Goal: Task Accomplishment & Management: Use online tool/utility

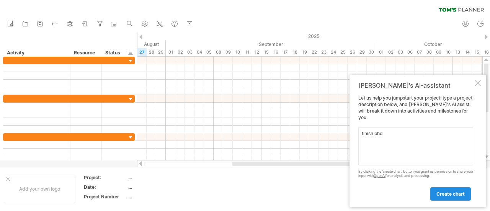
type textarea "finish phd"
click at [452, 193] on span "create chart" at bounding box center [451, 194] width 28 height 6
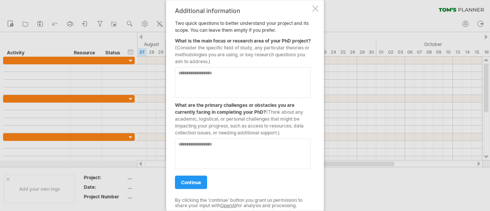
click at [314, 5] on div at bounding box center [316, 8] width 6 height 6
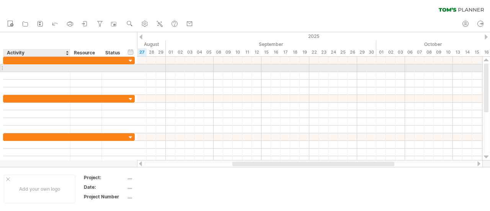
click at [18, 67] on div at bounding box center [36, 67] width 59 height 7
click at [22, 66] on div at bounding box center [36, 67] width 59 height 7
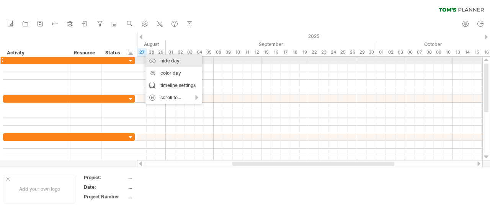
click at [165, 62] on div "hide day" at bounding box center [174, 61] width 57 height 12
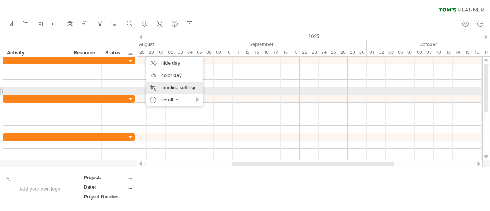
click at [184, 92] on div "timeline settings" at bounding box center [174, 88] width 57 height 12
select select "*"
select select "**"
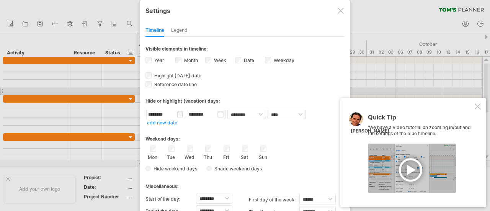
click at [478, 106] on div at bounding box center [478, 106] width 6 height 6
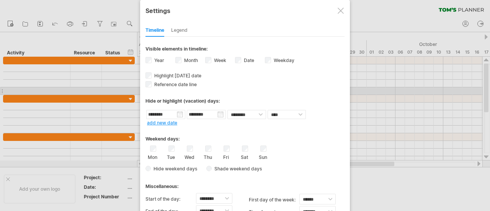
click at [186, 33] on div "Legend" at bounding box center [179, 31] width 16 height 12
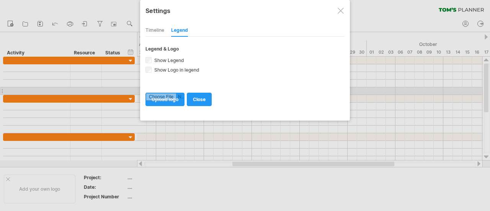
click at [154, 28] on div "Timeline" at bounding box center [155, 31] width 19 height 12
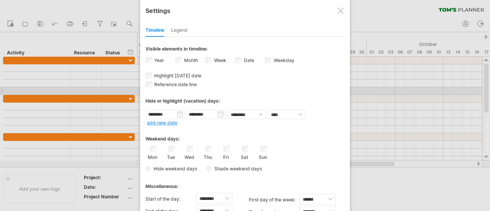
click at [184, 28] on div "Legend" at bounding box center [179, 31] width 16 height 12
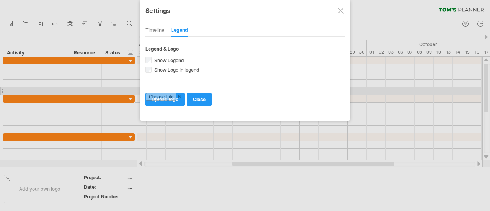
click at [156, 28] on div "Timeline" at bounding box center [155, 31] width 19 height 12
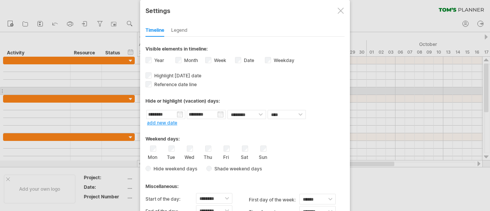
click at [179, 27] on div "Legend" at bounding box center [179, 31] width 16 height 12
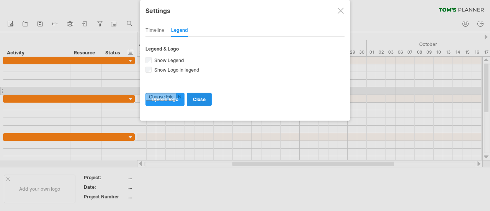
click at [198, 94] on link "close" at bounding box center [199, 99] width 25 height 13
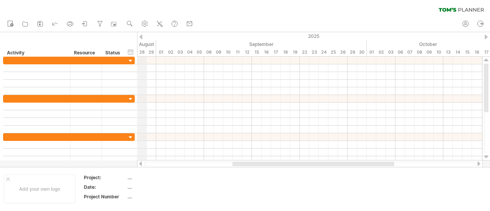
click at [142, 51] on div "28" at bounding box center [142, 52] width 10 height 8
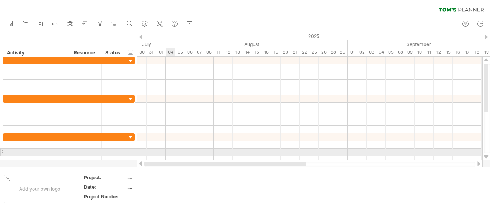
drag, startPoint x: 303, startPoint y: 165, endPoint x: 166, endPoint y: 156, distance: 137.4
click at [166, 156] on div "Trying to reach [DOMAIN_NAME] Connected again... 0% clear filter new" at bounding box center [245, 105] width 490 height 211
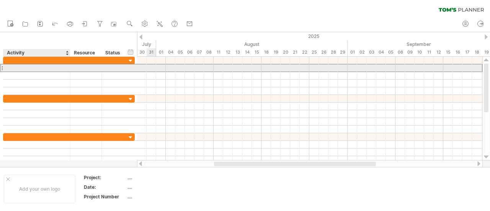
click at [8, 69] on div at bounding box center [36, 67] width 59 height 7
click at [116, 69] on div at bounding box center [114, 67] width 17 height 7
click at [159, 69] on div at bounding box center [309, 68] width 345 height 8
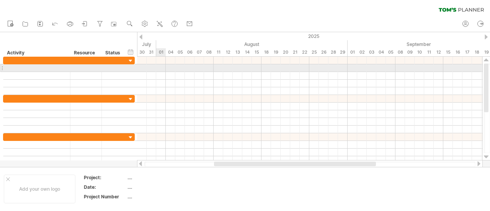
click at [159, 69] on div at bounding box center [309, 68] width 345 height 8
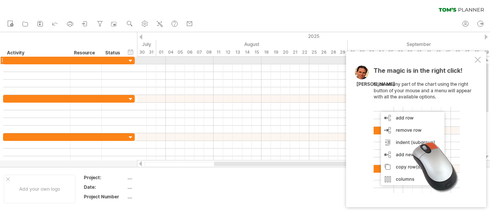
click at [478, 60] on div at bounding box center [478, 60] width 6 height 6
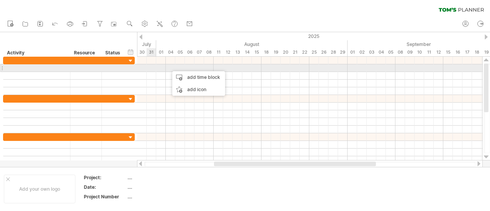
click at [12, 68] on div at bounding box center [36, 67] width 59 height 7
type input "*"
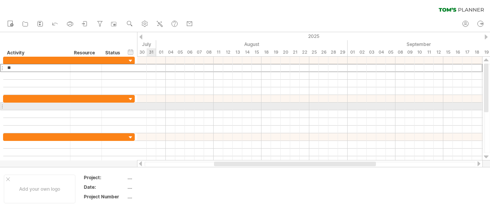
type input "*"
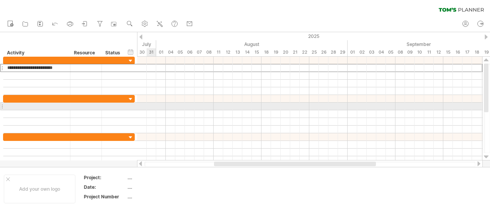
type input "**********"
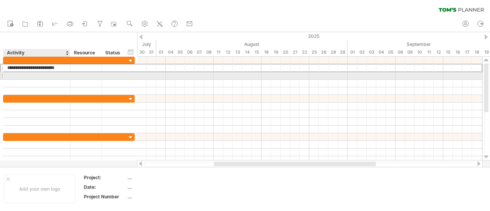
click at [8, 76] on div at bounding box center [36, 75] width 59 height 7
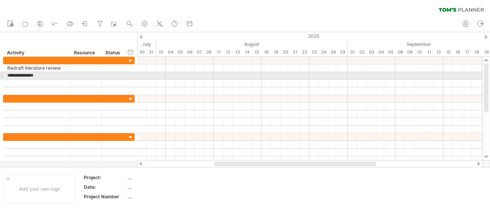
type input "**********"
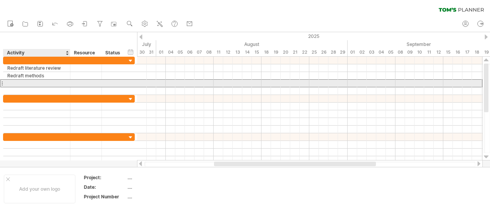
click at [15, 85] on div at bounding box center [36, 83] width 59 height 7
type input "**********"
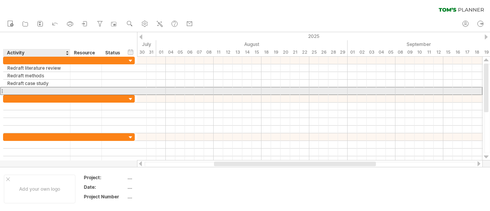
click at [15, 89] on div at bounding box center [36, 90] width 59 height 7
type input "**********"
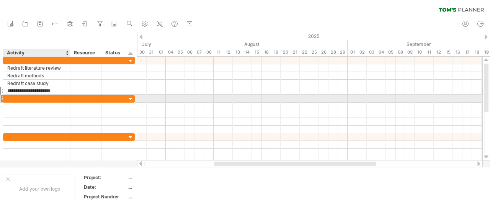
click at [13, 97] on div at bounding box center [36, 98] width 59 height 7
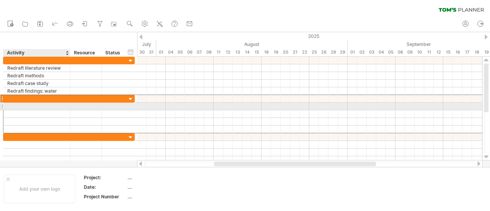
click at [11, 106] on div at bounding box center [36, 106] width 59 height 7
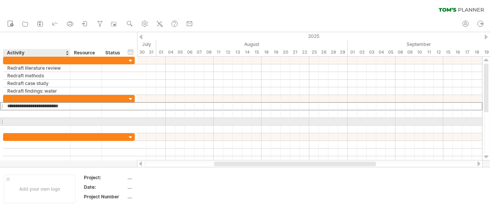
type input "**********"
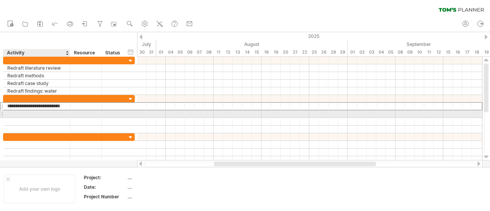
click at [12, 115] on div at bounding box center [36, 113] width 59 height 7
type input "**********"
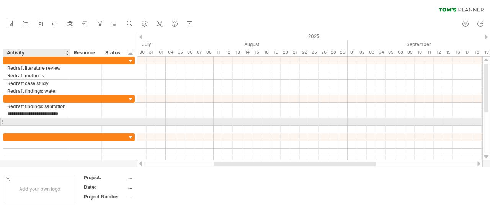
click at [12, 121] on div at bounding box center [36, 121] width 59 height 7
type input "*"
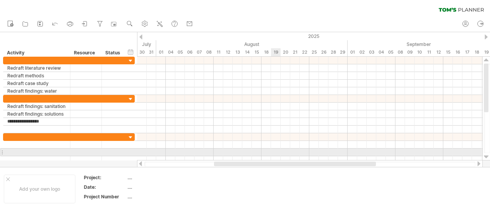
type input "**********"
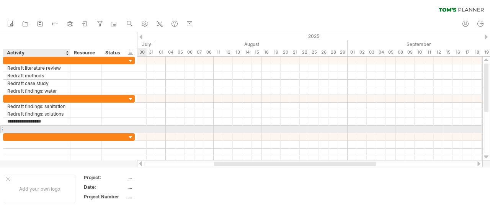
click at [20, 129] on div at bounding box center [36, 129] width 59 height 7
type input "**********"
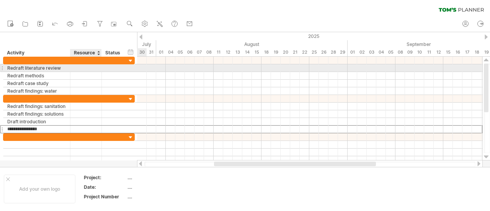
click at [81, 68] on div at bounding box center [85, 67] width 23 height 7
click at [90, 68] on input "text" at bounding box center [85, 67] width 23 height 7
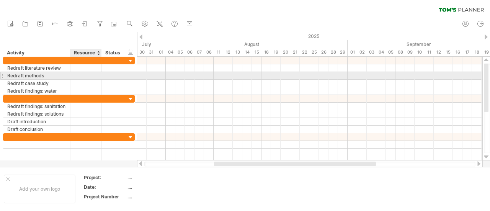
click at [87, 75] on div at bounding box center [85, 75] width 23 height 7
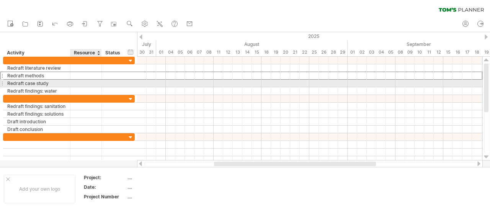
click at [84, 85] on div at bounding box center [85, 83] width 23 height 7
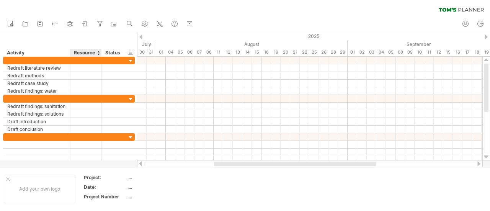
click at [87, 53] on div "Resource" at bounding box center [85, 53] width 23 height 8
click at [87, 53] on input "********" at bounding box center [85, 53] width 23 height 8
click at [112, 54] on div "Status" at bounding box center [113, 53] width 17 height 8
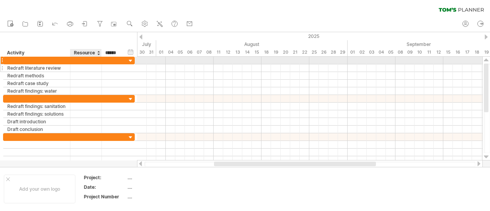
click at [83, 64] on div at bounding box center [85, 67] width 23 height 7
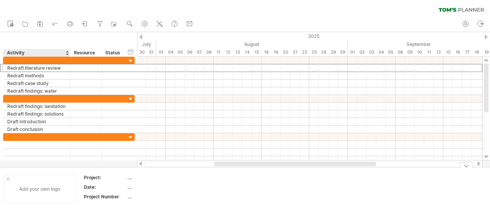
click at [36, 193] on div "Add your own logo" at bounding box center [40, 189] width 72 height 29
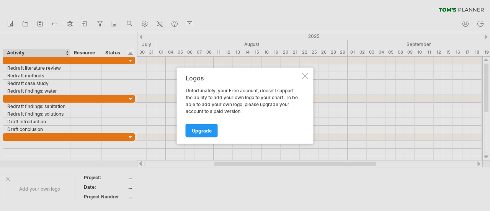
click at [305, 75] on div at bounding box center [305, 76] width 6 height 6
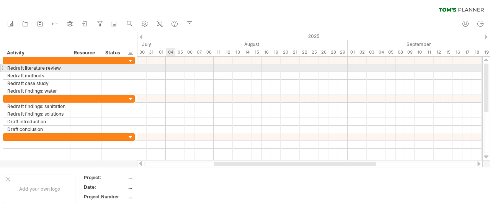
click at [171, 69] on div at bounding box center [309, 68] width 345 height 8
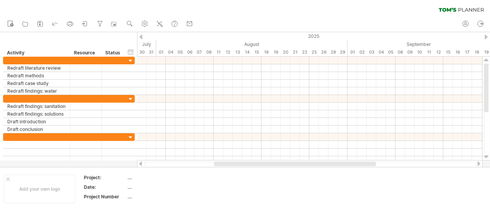
click at [142, 37] on div at bounding box center [140, 36] width 3 height 5
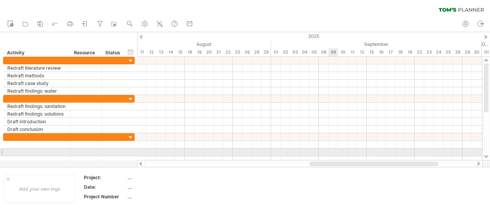
drag, startPoint x: 253, startPoint y: 163, endPoint x: 330, endPoint y: 154, distance: 78.0
click at [330, 154] on div "Trying to reach [DOMAIN_NAME] Connected again... 0% clear filter new" at bounding box center [245, 105] width 490 height 211
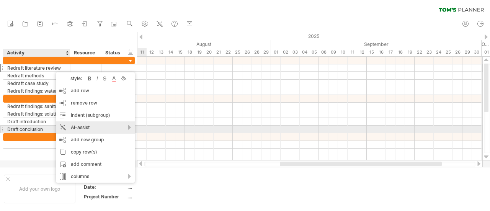
click at [91, 129] on div "AI-assist" at bounding box center [95, 127] width 79 height 12
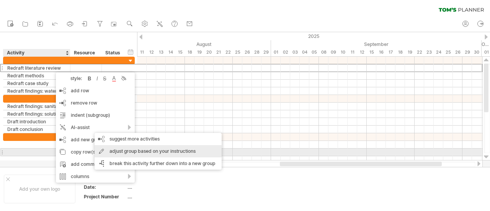
click at [137, 149] on div "adjust group based on your instructions" at bounding box center [158, 151] width 127 height 12
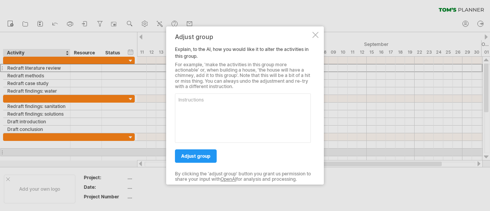
click at [316, 34] on div at bounding box center [316, 35] width 6 height 6
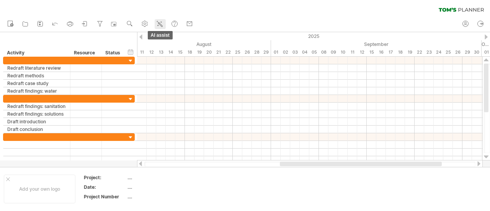
click at [162, 24] on icon at bounding box center [160, 24] width 8 height 8
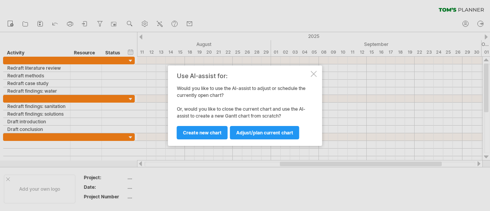
click at [313, 74] on div at bounding box center [314, 74] width 6 height 6
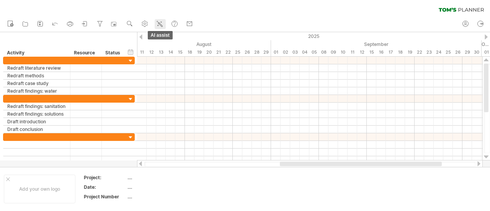
click at [158, 23] on icon at bounding box center [160, 24] width 8 height 8
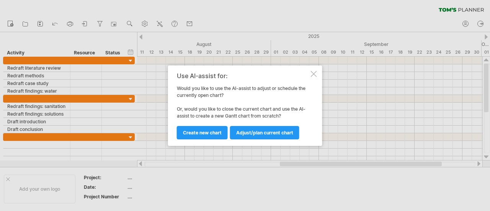
click at [312, 72] on div at bounding box center [314, 74] width 6 height 6
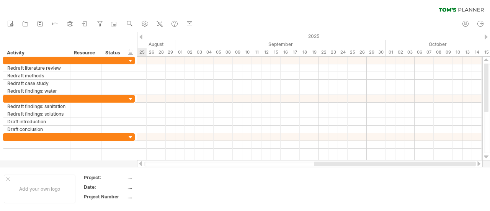
drag, startPoint x: 305, startPoint y: 162, endPoint x: 457, endPoint y: 163, distance: 152.4
click at [457, 163] on div at bounding box center [395, 164] width 162 height 5
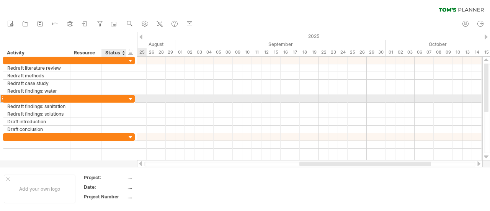
click at [131, 98] on div at bounding box center [130, 99] width 7 height 7
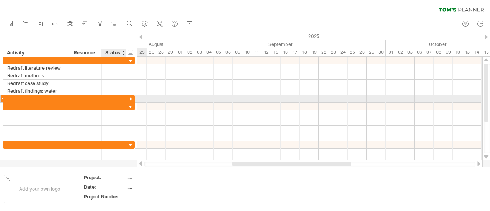
click at [131, 98] on div at bounding box center [130, 99] width 7 height 7
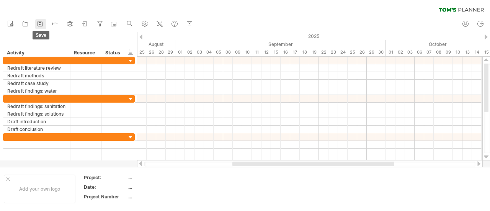
click at [42, 22] on icon at bounding box center [40, 24] width 8 height 8
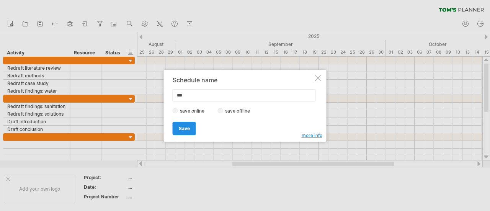
type input "***"
click at [188, 126] on span "Save" at bounding box center [184, 129] width 11 height 6
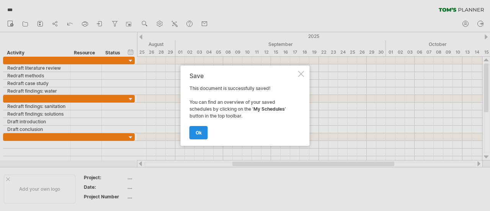
click at [202, 134] on link "ok" at bounding box center [199, 132] width 18 height 13
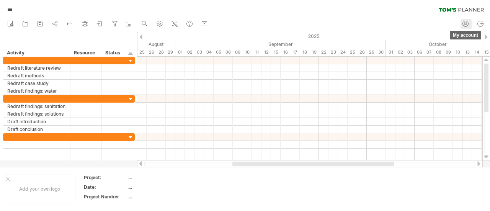
click at [464, 20] on icon at bounding box center [466, 24] width 8 height 8
type input "**********"
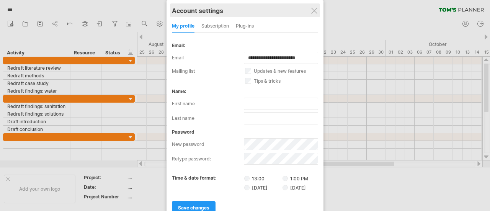
click at [314, 15] on div "Account settings" at bounding box center [245, 10] width 146 height 14
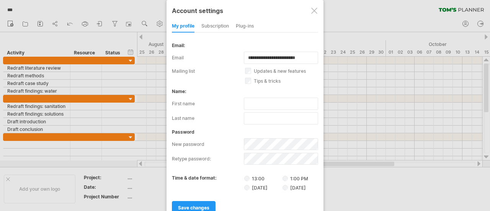
click at [314, 9] on div at bounding box center [314, 11] width 6 height 6
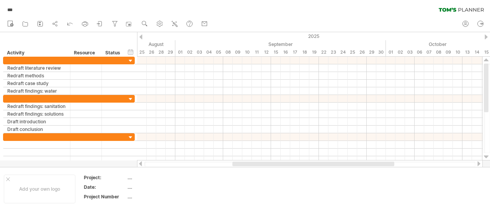
click at [200, 20] on ul "new open" at bounding box center [107, 24] width 208 height 16
click at [206, 23] on use at bounding box center [205, 24] width 8 height 8
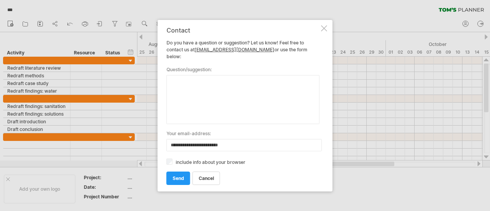
click at [326, 31] on div at bounding box center [324, 28] width 6 height 6
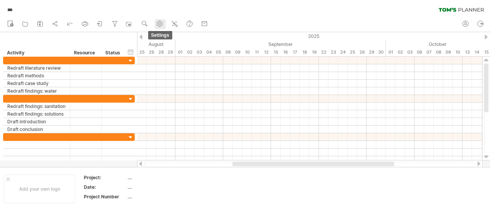
click at [158, 23] on icon at bounding box center [160, 24] width 6 height 6
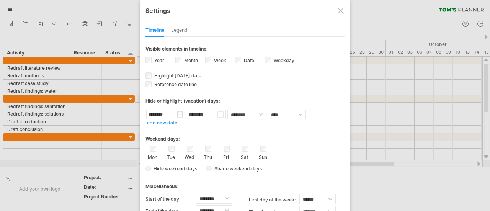
click at [341, 10] on div at bounding box center [341, 11] width 6 height 6
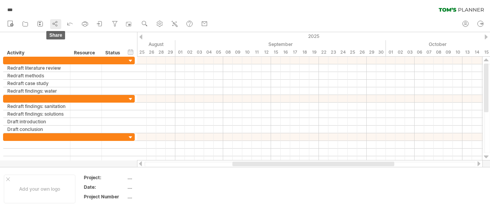
click at [58, 21] on icon at bounding box center [55, 24] width 8 height 8
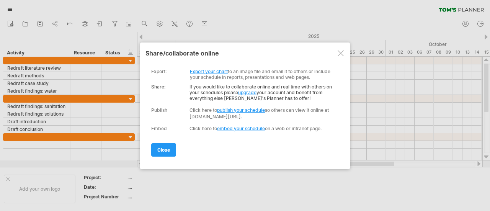
click at [213, 69] on link "Export your chart" at bounding box center [209, 72] width 38 height 6
